Goal: Task Accomplishment & Management: Use online tool/utility

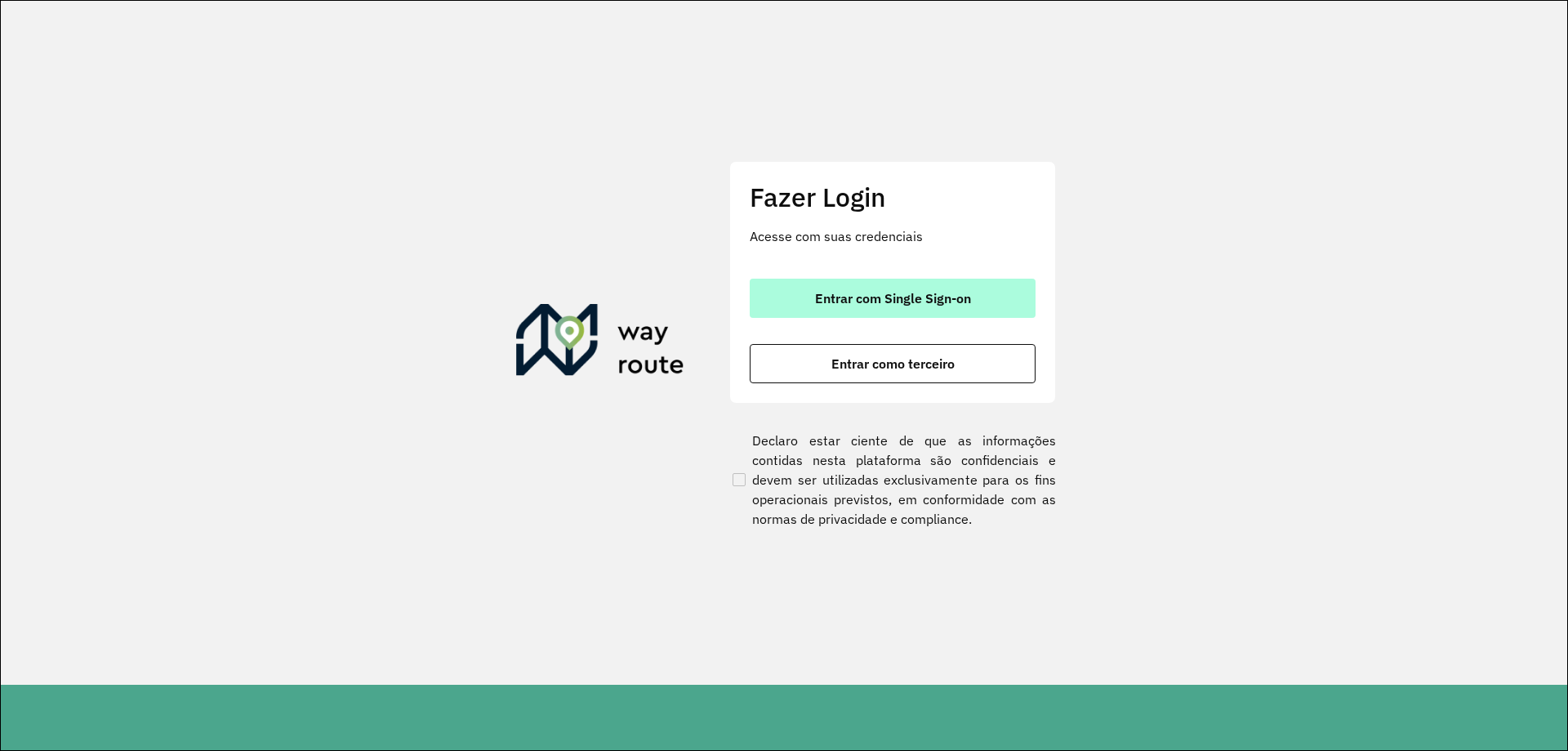
click at [902, 297] on span "Entrar com Single Sign-on" at bounding box center [893, 297] width 156 height 13
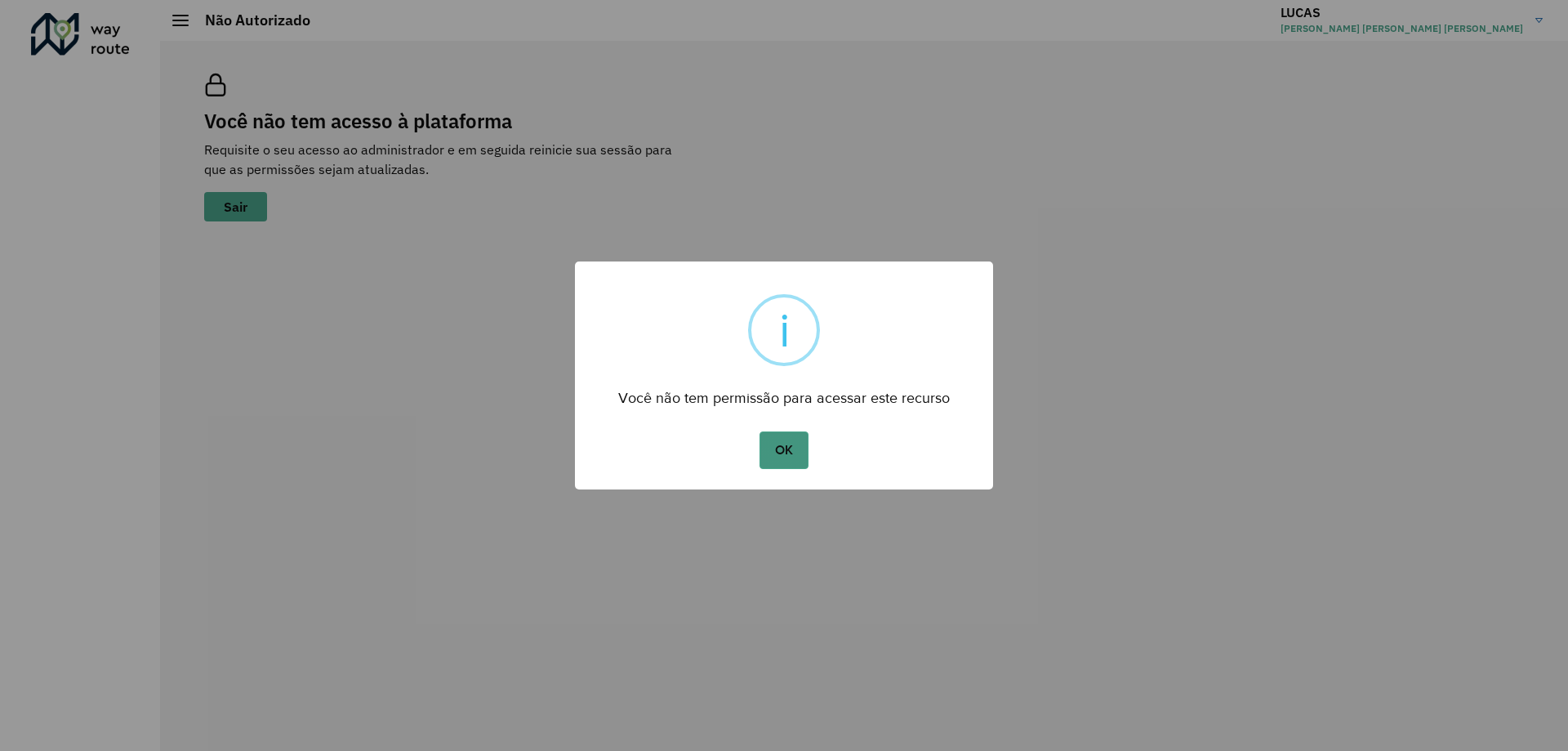
click at [793, 442] on button "OK" at bounding box center [783, 450] width 48 height 38
